Goal: Check status: Check status

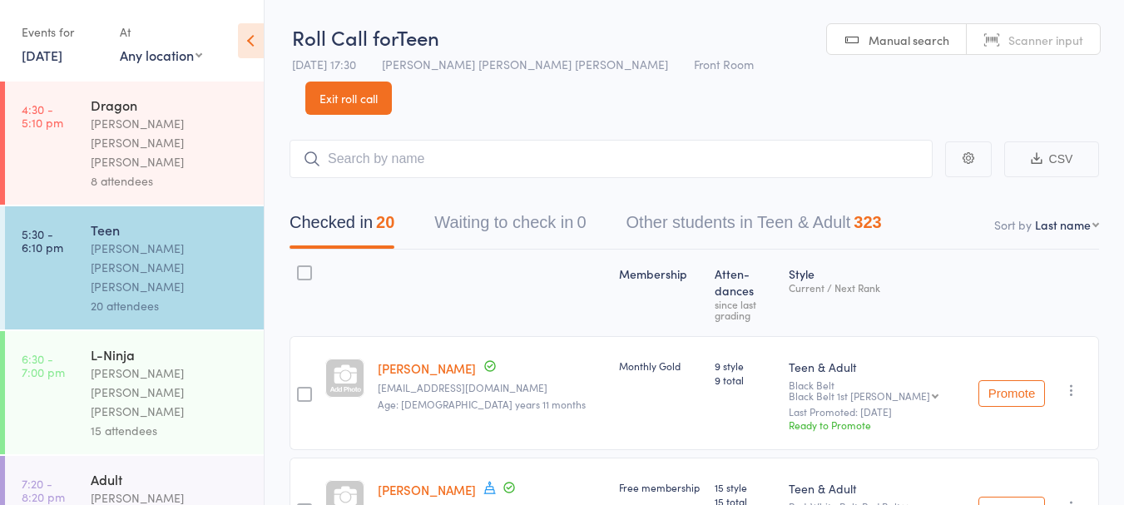
click at [62, 59] on link "[DATE]" at bounding box center [42, 55] width 41 height 18
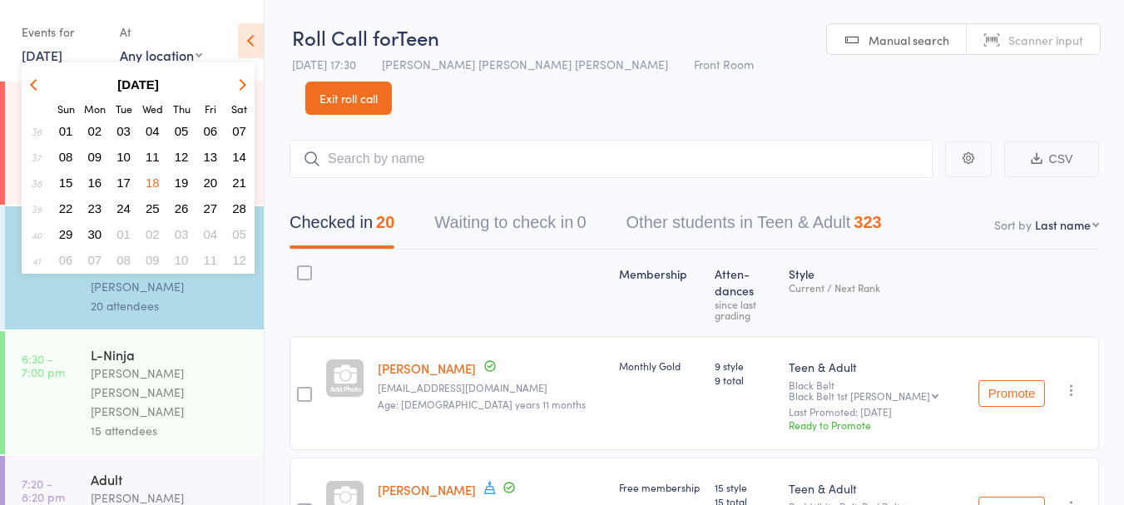
click at [241, 85] on icon "button" at bounding box center [241, 84] width 12 height 12
click at [156, 86] on strong "[DATE]" at bounding box center [138, 84] width 42 height 14
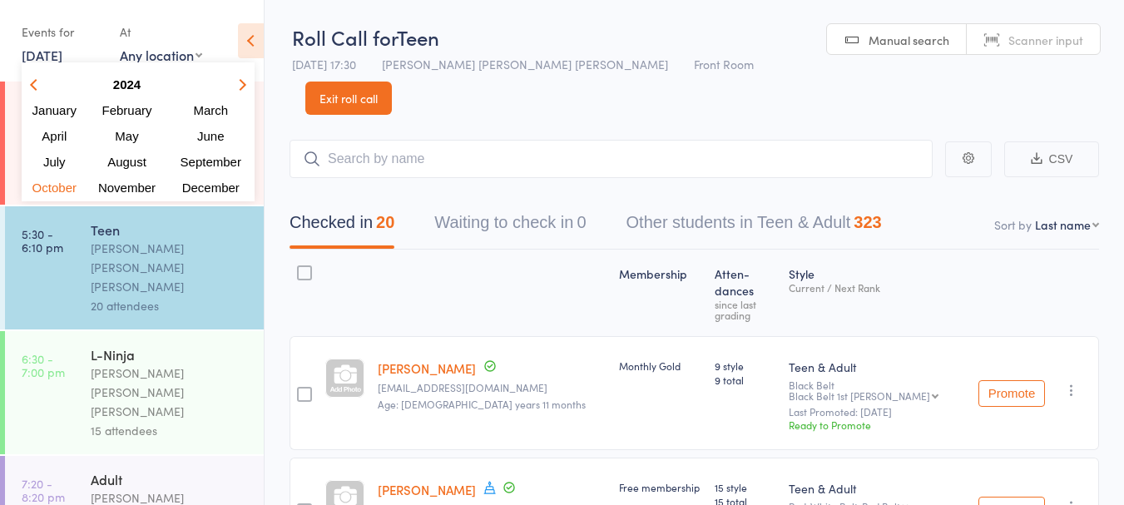
click at [241, 86] on icon "button" at bounding box center [241, 84] width 12 height 12
click at [62, 191] on span "October" at bounding box center [56, 188] width 48 height 14
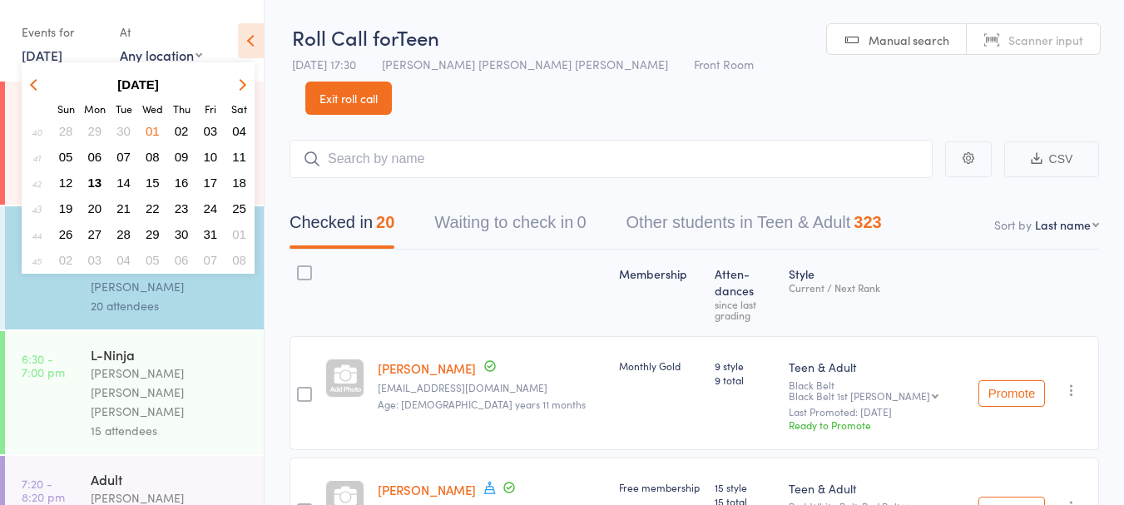
click at [97, 181] on span "13" at bounding box center [95, 183] width 14 height 14
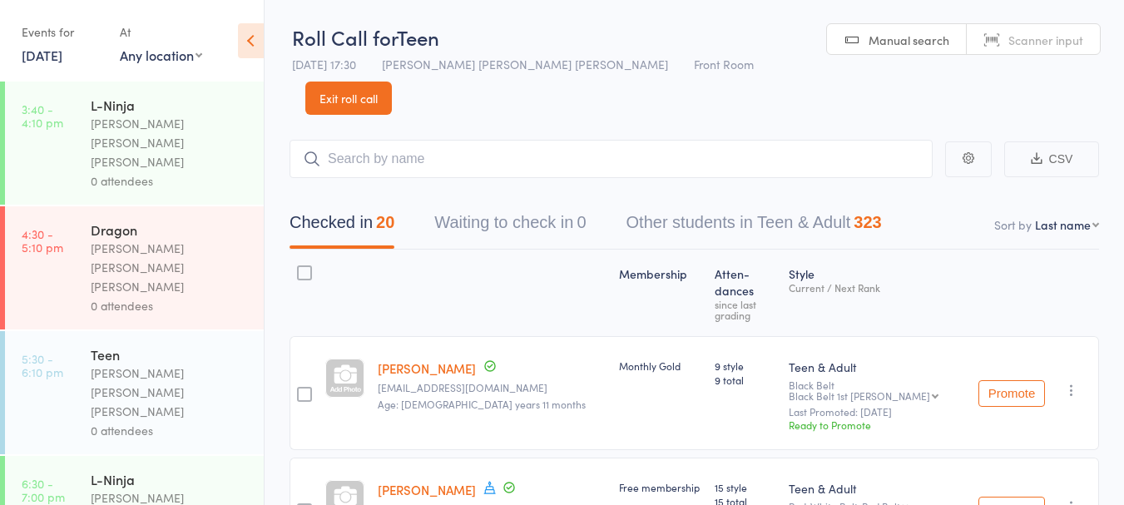
click at [157, 122] on div "[PERSON_NAME] [PERSON_NAME] [PERSON_NAME]" at bounding box center [170, 142] width 159 height 57
